Goal: Task Accomplishment & Management: Use online tool/utility

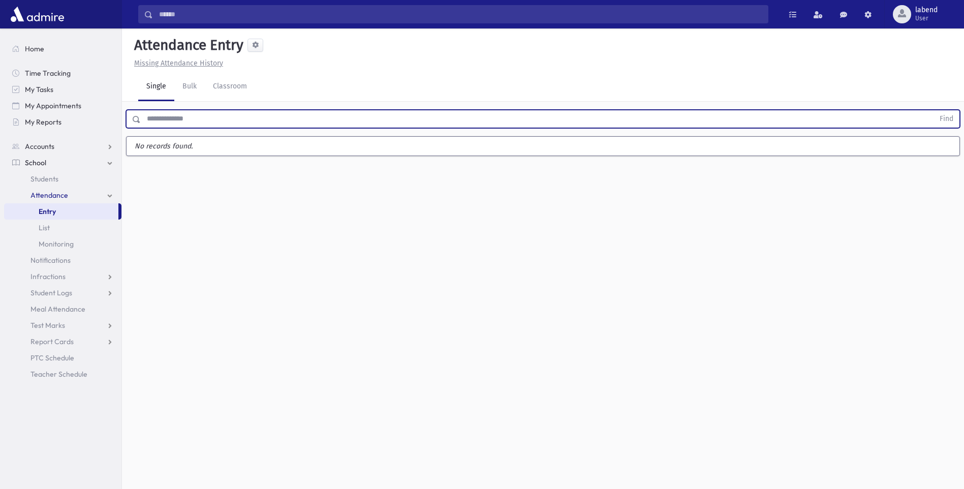
click at [934, 110] on button "Find" at bounding box center [947, 118] width 26 height 17
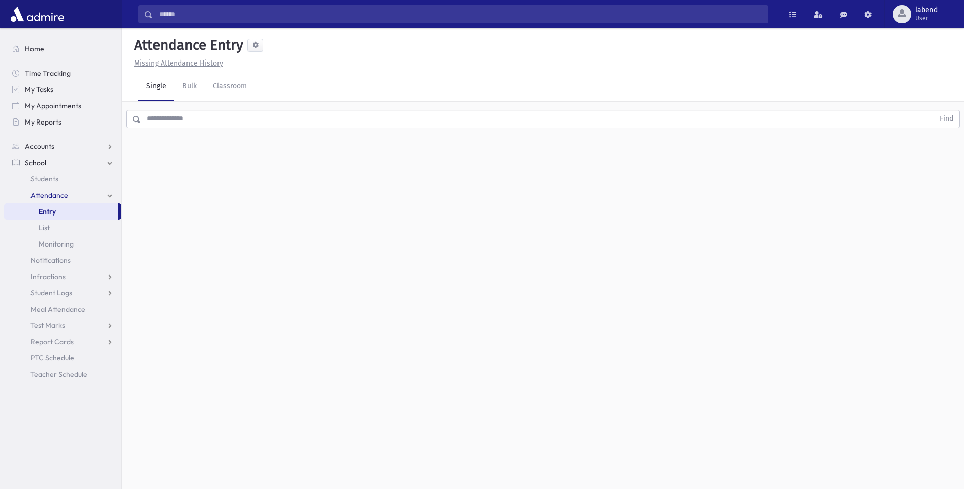
click at [380, 123] on input "text" at bounding box center [537, 119] width 793 height 18
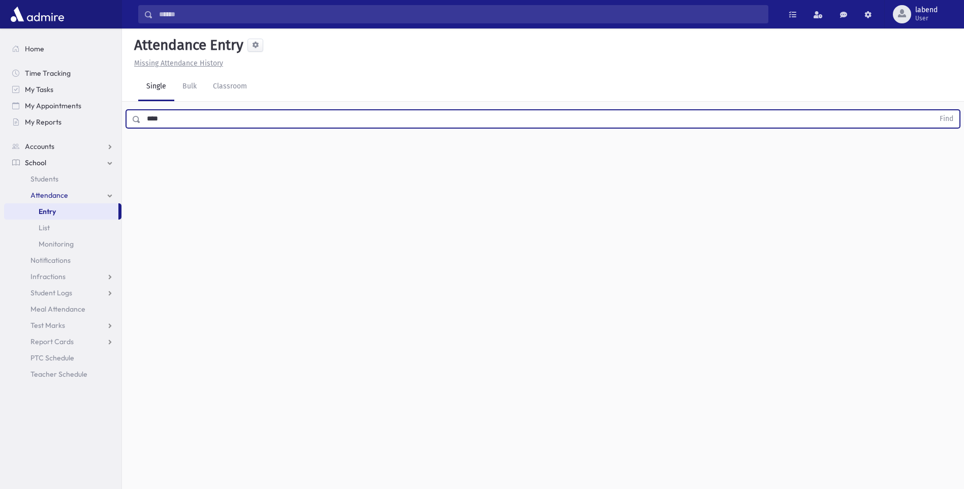
type input "****"
click at [934, 110] on button "Find" at bounding box center [947, 118] width 26 height 17
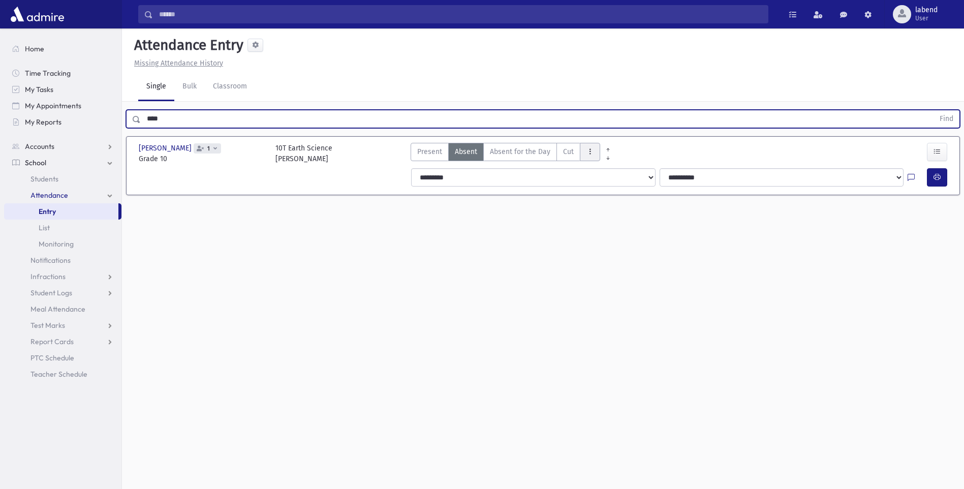
click at [589, 150] on icon "AttTypes" at bounding box center [590, 151] width 7 height 9
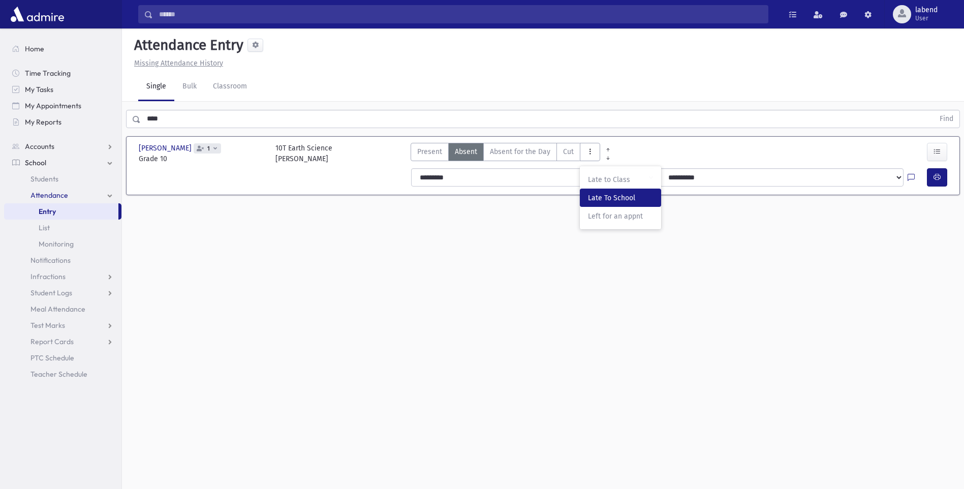
click at [591, 189] on School"] "Late To School LTS" at bounding box center [620, 198] width 81 height 18
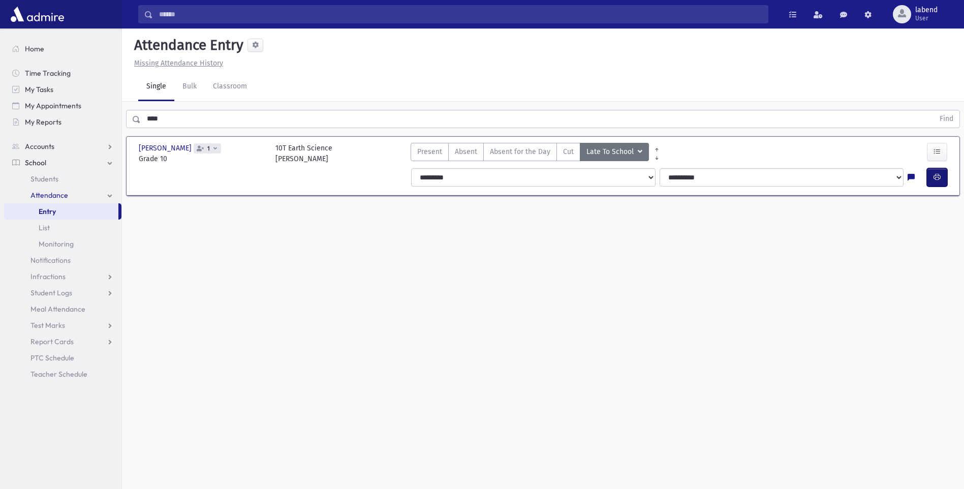
click at [940, 175] on icon "button" at bounding box center [937, 177] width 7 height 9
